Goal: Communication & Community: Connect with others

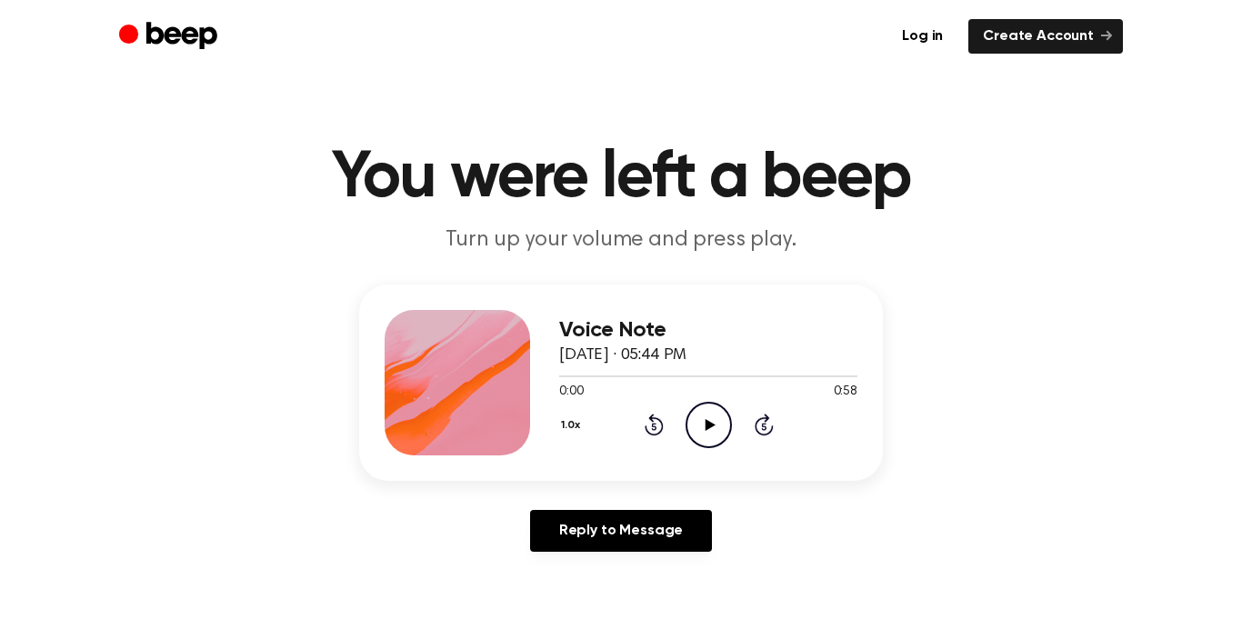
click at [690, 419] on icon "Play Audio" at bounding box center [708, 425] width 46 height 46
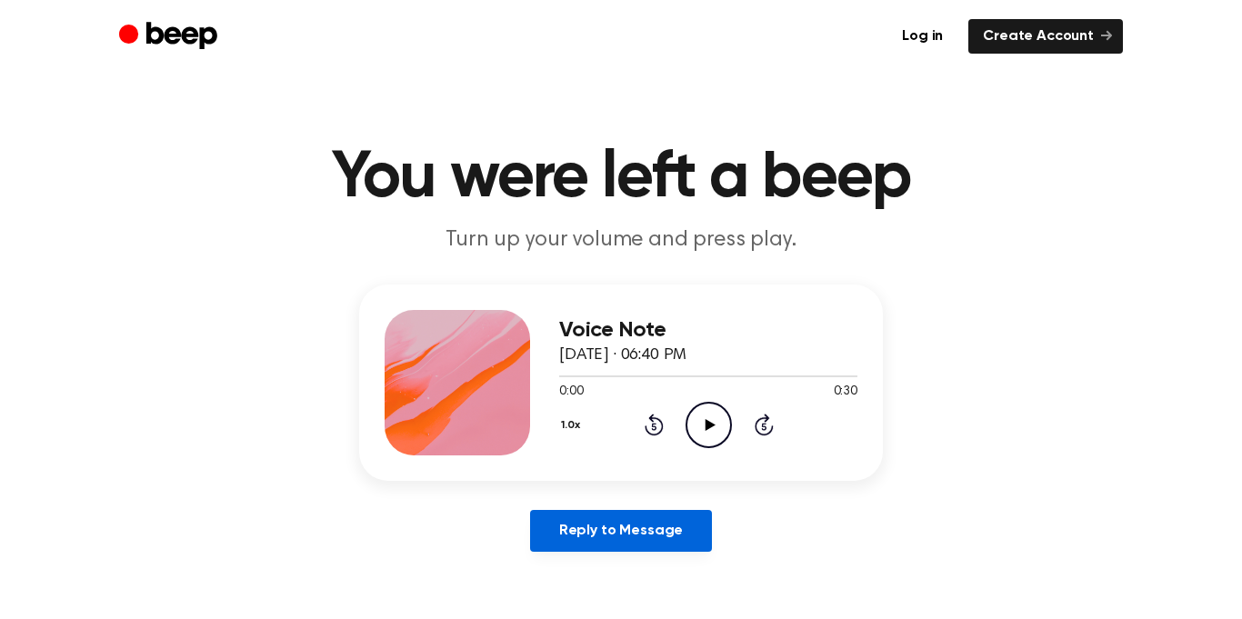
click at [661, 522] on link "Reply to Message" at bounding box center [621, 531] width 182 height 42
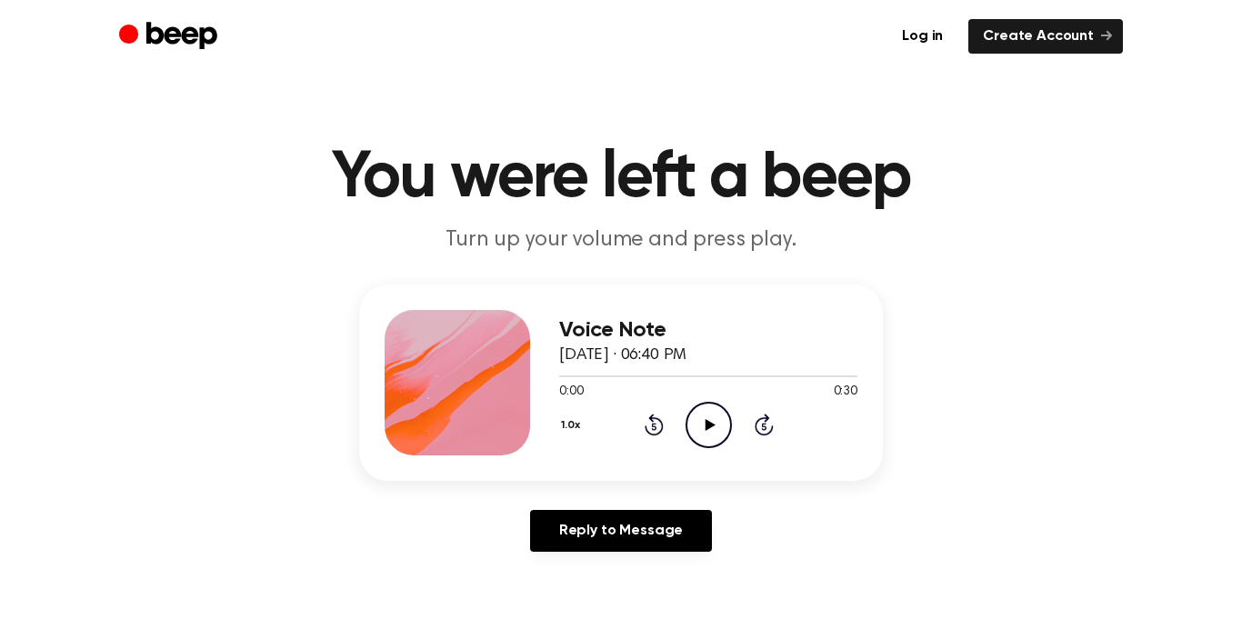
click at [721, 429] on icon "Play Audio" at bounding box center [708, 425] width 46 height 46
